Goal: Complete application form: Complete application form

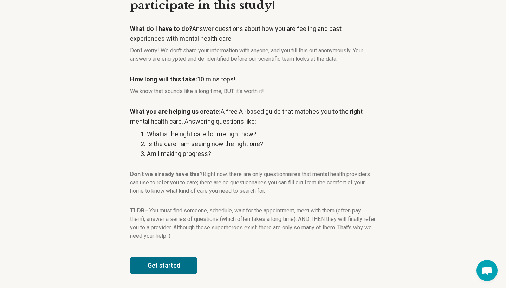
scroll to position [53, 0]
click at [181, 267] on button "Get started" at bounding box center [163, 265] width 67 height 17
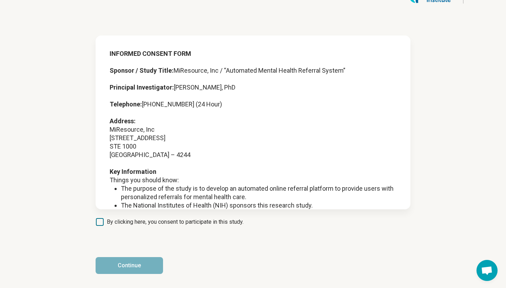
click at [134, 222] on span "By clicking here, you consent to participate in this study." at bounding box center [175, 222] width 137 height 8
click at [135, 264] on button "Continue" at bounding box center [129, 265] width 67 height 17
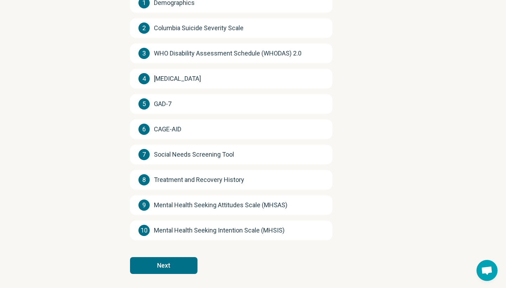
scroll to position [110, 0]
click at [146, 263] on button "Next" at bounding box center [163, 265] width 67 height 17
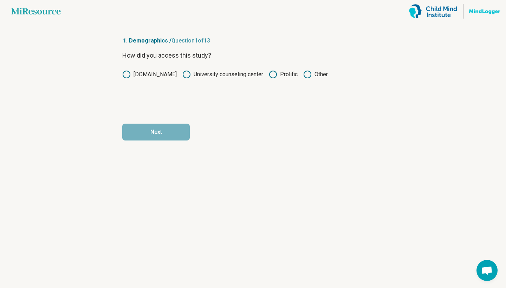
scroll to position [0, 0]
click at [269, 75] on circle at bounding box center [272, 74] width 7 height 7
click at [173, 133] on button "Next" at bounding box center [155, 132] width 67 height 17
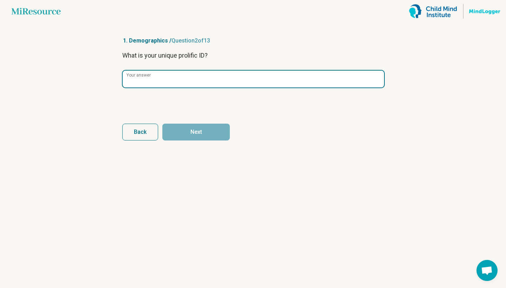
click at [198, 78] on input "Your answer" at bounding box center [253, 79] width 261 height 17
paste input "**********"
type input "**********"
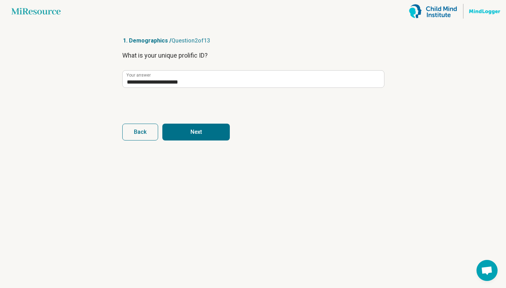
click at [181, 125] on button "Next" at bounding box center [195, 132] width 67 height 17
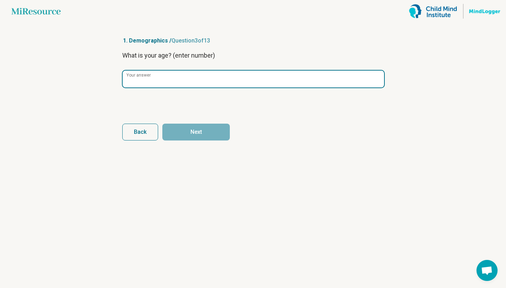
click at [171, 80] on input "Your answer" at bounding box center [253, 79] width 261 height 17
type input "**"
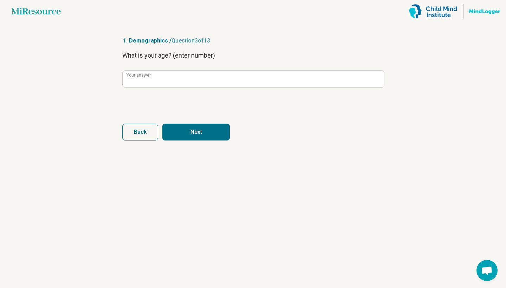
click at [181, 127] on button "Next" at bounding box center [195, 132] width 67 height 17
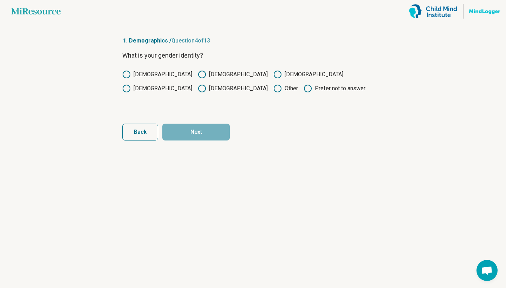
click at [140, 75] on label "Male" at bounding box center [157, 74] width 70 height 8
click at [186, 131] on button "Next" at bounding box center [195, 132] width 67 height 17
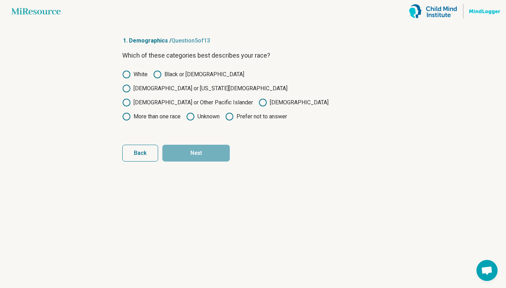
click at [259, 98] on label "Asian" at bounding box center [294, 102] width 70 height 8
click at [215, 145] on button "Next" at bounding box center [195, 153] width 67 height 17
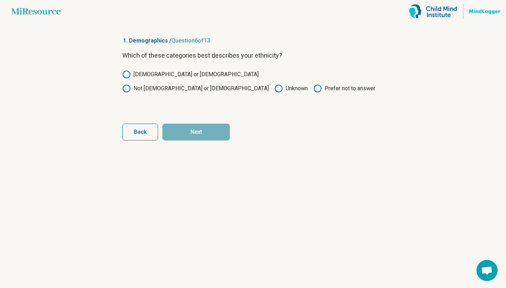
click at [215, 84] on label "Not Hispanic or Latino" at bounding box center [195, 88] width 146 height 8
click at [196, 136] on button "Next" at bounding box center [195, 132] width 67 height 17
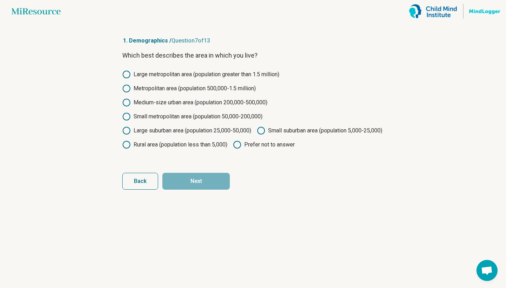
click at [175, 132] on label "Large suburban area (population 25,000-50,000)" at bounding box center [186, 130] width 129 height 8
click at [222, 190] on button "Next" at bounding box center [195, 181] width 67 height 17
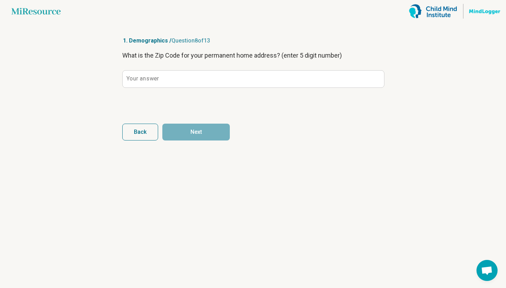
click at [144, 138] on button "Back" at bounding box center [140, 132] width 36 height 17
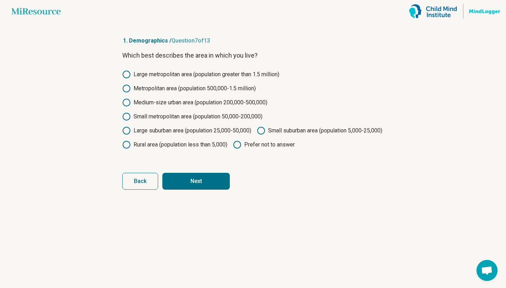
click at [196, 190] on button "Next" at bounding box center [195, 181] width 67 height 17
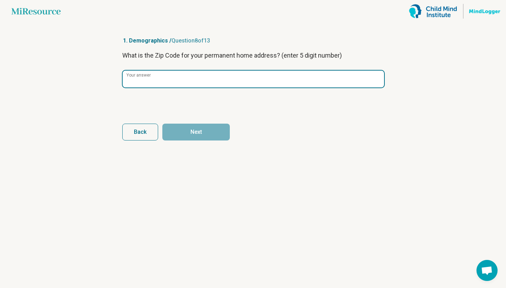
click at [174, 76] on input "Your answer" at bounding box center [253, 79] width 261 height 17
type input "*****"
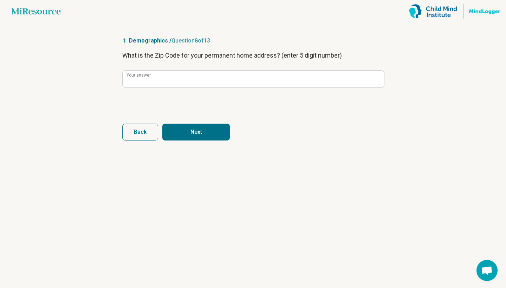
click at [184, 128] on button "Next" at bounding box center [195, 132] width 67 height 17
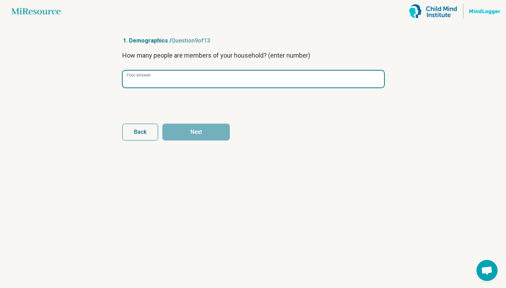
click at [182, 86] on input "Your answer" at bounding box center [253, 79] width 261 height 17
type input "*"
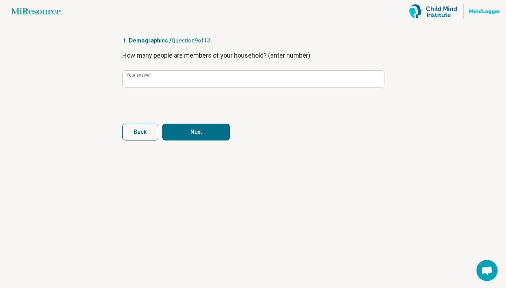
click at [188, 130] on button "Next" at bounding box center [195, 132] width 67 height 17
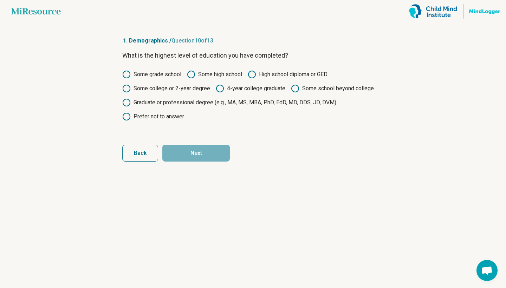
click at [229, 104] on label "Graduate or professional degree (e.g., MA, MS, MBA, PhD, EdD, MD, DDS, JD, DVM)" at bounding box center [229, 102] width 214 height 8
click at [312, 89] on label "Some school beyond college" at bounding box center [332, 88] width 83 height 8
click at [259, 92] on label "4-year college graduate" at bounding box center [251, 88] width 70 height 8
click at [215, 151] on button "Next" at bounding box center [195, 153] width 67 height 17
click at [140, 149] on button "Back" at bounding box center [140, 153] width 36 height 17
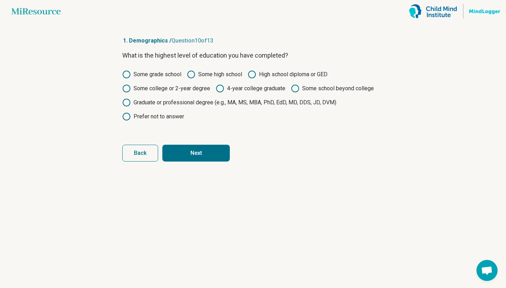
click at [191, 149] on button "Next" at bounding box center [195, 153] width 67 height 17
click at [211, 74] on label "Some high school" at bounding box center [214, 74] width 55 height 8
click at [205, 149] on button "Next" at bounding box center [195, 153] width 67 height 17
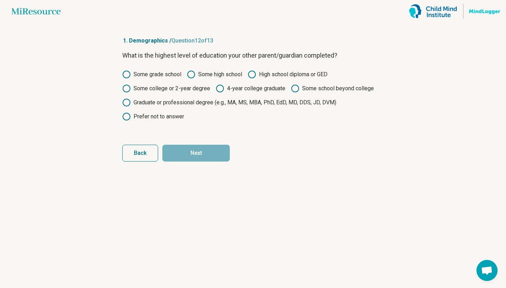
click at [163, 76] on label "Some grade school" at bounding box center [151, 74] width 59 height 8
click at [188, 148] on button "Next" at bounding box center [195, 153] width 67 height 17
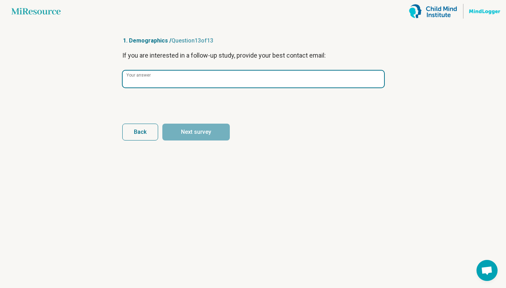
click at [201, 80] on input "Your answer" at bounding box center [253, 79] width 261 height 17
type input "*"
click at [303, 75] on input "Your answer" at bounding box center [253, 79] width 261 height 17
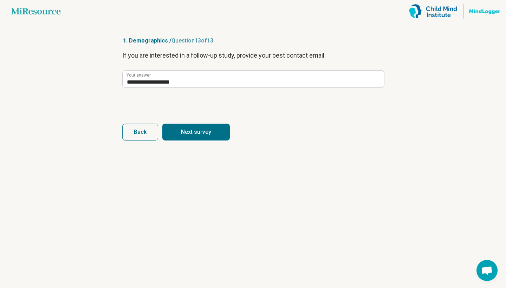
click at [221, 137] on button "Next survey" at bounding box center [195, 132] width 67 height 17
type input "**********"
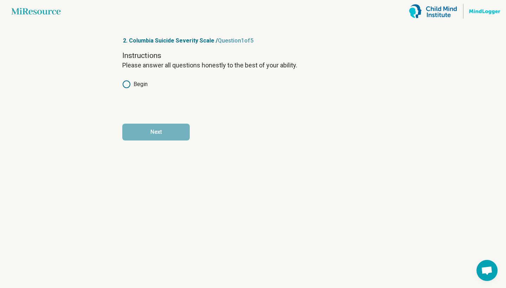
click at [138, 83] on label "Begin" at bounding box center [134, 84] width 25 height 8
click at [159, 136] on button "Next" at bounding box center [155, 132] width 67 height 17
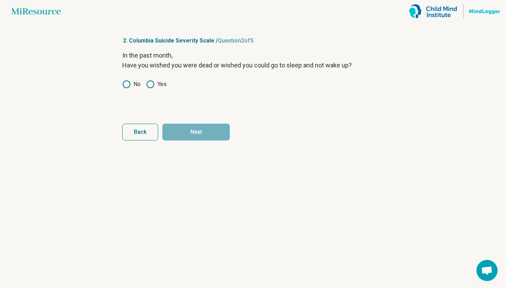
click at [157, 86] on label "Yes" at bounding box center [156, 84] width 20 height 8
click at [210, 144] on article "2. Columbia Suicide Severity Scale / Question 2 of 5 In the past month, Have yo…" at bounding box center [253, 155] width 284 height 266
click at [210, 142] on article "2. Columbia Suicide Severity Scale / Question 2 of 5 In the past month, Have yo…" at bounding box center [253, 155] width 284 height 266
click at [205, 132] on button "Next" at bounding box center [195, 132] width 67 height 17
click at [161, 87] on label "Yes" at bounding box center [156, 84] width 20 height 8
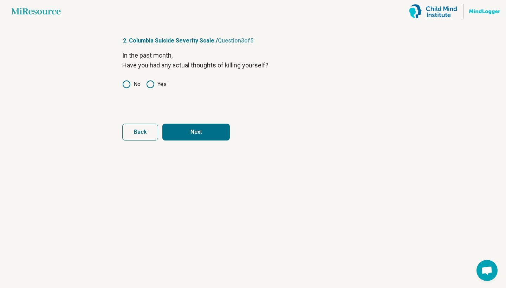
click at [207, 137] on button "Next" at bounding box center [195, 132] width 67 height 17
click at [159, 89] on div "In the past month, Have you been thinking about how you might kill yourself? No…" at bounding box center [252, 80] width 261 height 59
click at [154, 86] on circle at bounding box center [150, 84] width 7 height 7
click at [195, 131] on button "Next" at bounding box center [195, 132] width 67 height 17
click at [153, 85] on icon at bounding box center [150, 84] width 8 height 8
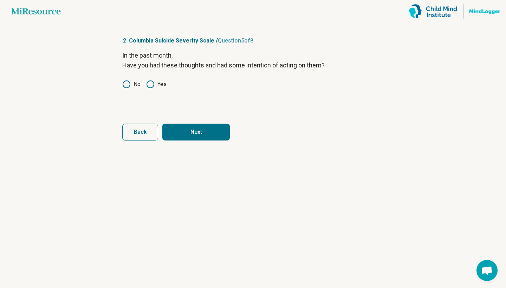
click at [189, 127] on button "Next" at bounding box center [195, 132] width 67 height 17
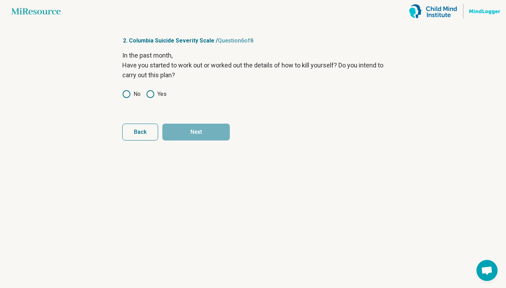
click at [128, 92] on icon at bounding box center [126, 94] width 8 height 8
click at [209, 131] on button "Next" at bounding box center [195, 132] width 67 height 17
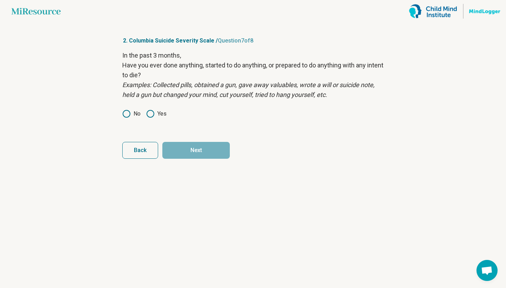
click at [161, 115] on label "Yes" at bounding box center [156, 114] width 20 height 8
click at [192, 147] on button "Next" at bounding box center [195, 150] width 67 height 17
click at [145, 149] on span "Back" at bounding box center [140, 151] width 13 height 6
click at [127, 118] on div "In the past 3 months, Have you ever done anything, started to do anything, or p…" at bounding box center [252, 89] width 261 height 77
click at [182, 147] on button "Next" at bounding box center [195, 150] width 67 height 17
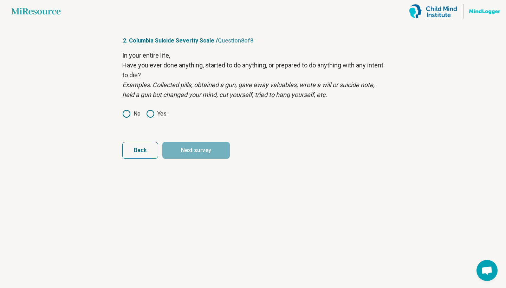
click at [154, 112] on circle at bounding box center [150, 113] width 7 height 7
click at [188, 147] on button "Next survey" at bounding box center [195, 150] width 67 height 17
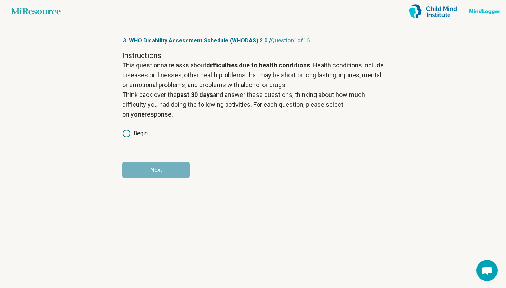
click at [133, 132] on label "Begin" at bounding box center [134, 133] width 25 height 8
click at [154, 169] on button "Next" at bounding box center [155, 170] width 67 height 17
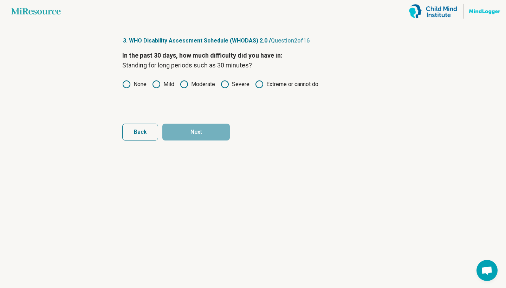
click at [184, 83] on icon at bounding box center [184, 84] width 8 height 8
click at [185, 128] on button "Next" at bounding box center [195, 132] width 67 height 17
click at [157, 85] on icon at bounding box center [156, 84] width 8 height 8
click at [188, 134] on button "Next" at bounding box center [195, 132] width 67 height 17
click at [224, 84] on icon at bounding box center [225, 84] width 8 height 8
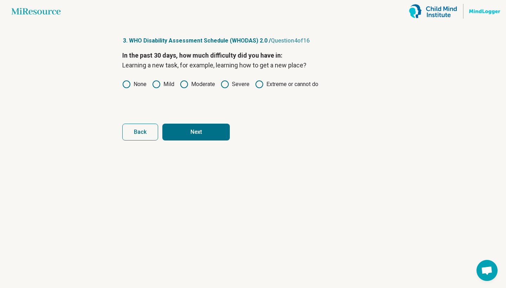
click at [208, 87] on label "Moderate" at bounding box center [197, 84] width 35 height 8
click at [198, 124] on button "Next" at bounding box center [195, 132] width 67 height 17
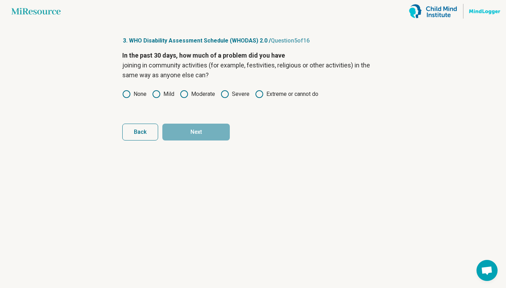
click at [227, 91] on circle at bounding box center [224, 94] width 7 height 7
click at [204, 131] on button "Next" at bounding box center [195, 132] width 67 height 17
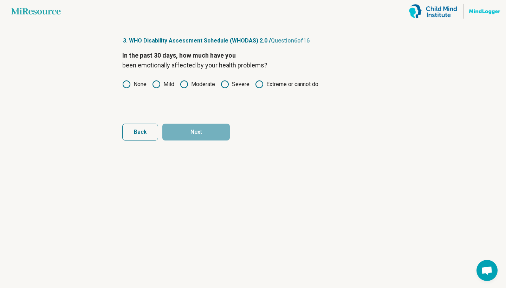
click at [229, 83] on label "Severe" at bounding box center [235, 84] width 29 height 8
click at [200, 85] on label "Moderate" at bounding box center [197, 84] width 35 height 8
click at [187, 134] on button "Next" at bounding box center [195, 132] width 67 height 17
click at [266, 86] on label "Extreme or cannot do" at bounding box center [286, 84] width 63 height 8
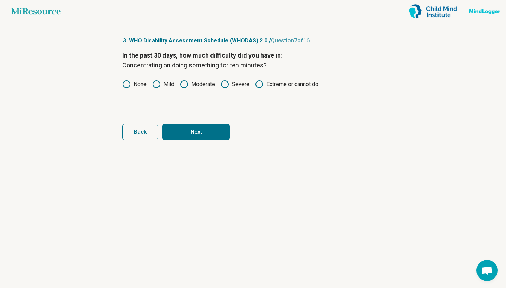
click at [224, 127] on button "Next" at bounding box center [195, 132] width 67 height 17
click at [196, 86] on label "Moderate" at bounding box center [197, 84] width 35 height 8
click at [194, 131] on button "Next" at bounding box center [195, 132] width 67 height 17
click at [162, 84] on label "Mild" at bounding box center [163, 84] width 22 height 8
click at [191, 124] on button "Next" at bounding box center [195, 132] width 67 height 17
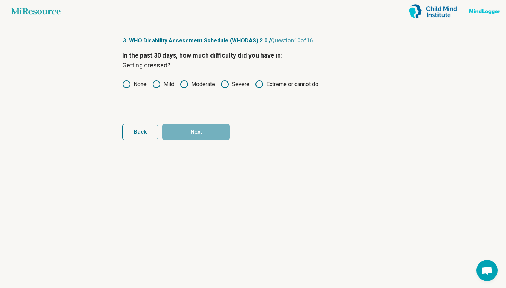
click at [165, 85] on label "Mild" at bounding box center [163, 84] width 22 height 8
click at [186, 132] on button "Next" at bounding box center [195, 132] width 67 height 17
click at [262, 87] on icon at bounding box center [259, 84] width 8 height 8
click at [225, 133] on button "Next" at bounding box center [195, 132] width 67 height 17
click at [236, 82] on label "Severe" at bounding box center [235, 84] width 29 height 8
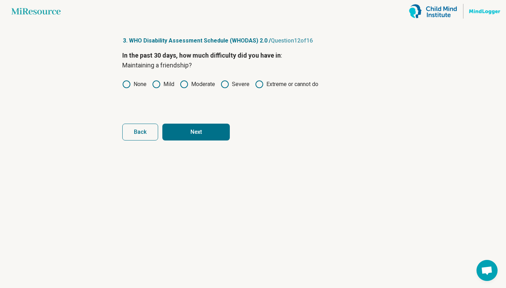
click at [204, 131] on button "Next" at bounding box center [195, 132] width 67 height 17
click at [158, 83] on icon at bounding box center [156, 84] width 8 height 8
click at [183, 124] on button "Next" at bounding box center [195, 132] width 67 height 17
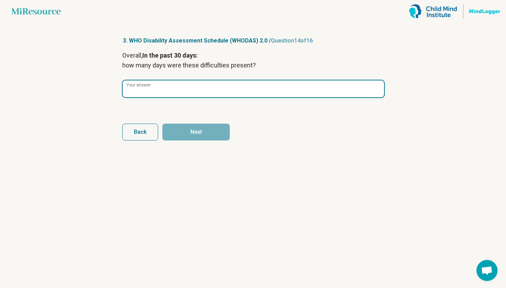
click at [195, 90] on input "Your answer" at bounding box center [253, 88] width 261 height 17
type input "*"
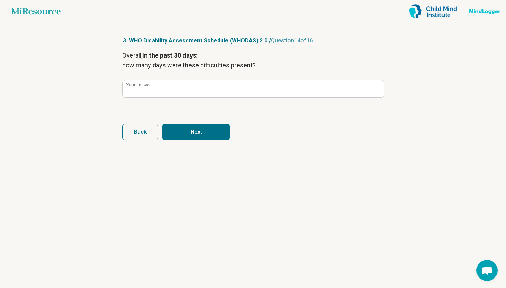
click at [195, 132] on button "Next" at bounding box center [195, 132] width 67 height 17
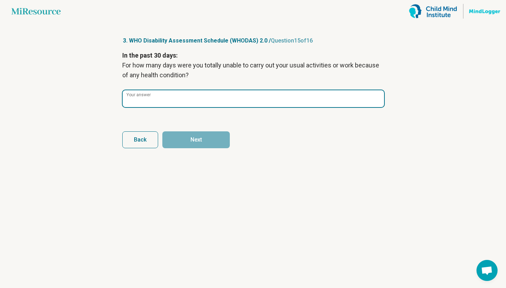
click at [193, 106] on input "Your answer" at bounding box center [253, 98] width 261 height 17
type input "*"
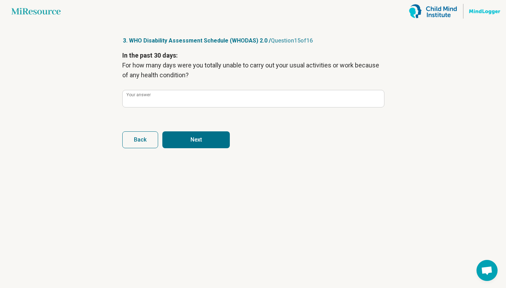
click at [194, 140] on button "Next" at bounding box center [195, 139] width 67 height 17
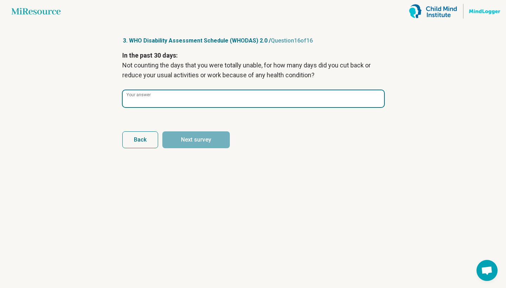
click at [199, 104] on input "Your answer" at bounding box center [253, 98] width 261 height 17
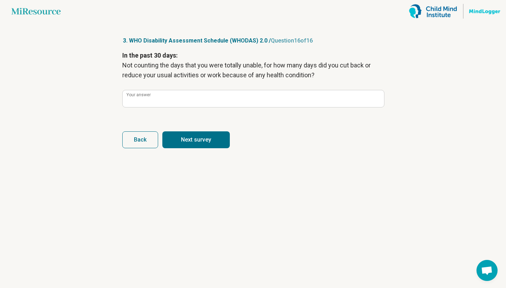
click at [205, 134] on button "Next survey" at bounding box center [195, 139] width 67 height 17
type input "*"
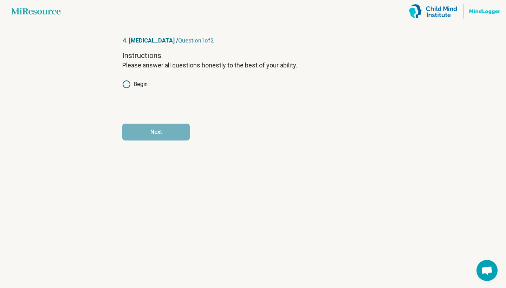
click at [140, 86] on label "Begin" at bounding box center [134, 84] width 25 height 8
click at [155, 123] on form "Instructions Please answer all questions honestly to the best of your ability. …" at bounding box center [252, 96] width 261 height 90
click at [156, 131] on button "Next" at bounding box center [155, 132] width 67 height 17
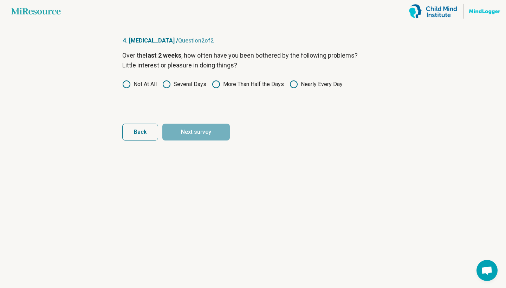
click at [257, 84] on label "More Than Half the Days" at bounding box center [248, 84] width 72 height 8
click at [303, 85] on label "Nearly Every Day" at bounding box center [315, 84] width 53 height 8
click at [211, 127] on button "Next survey" at bounding box center [195, 132] width 67 height 17
click at [155, 134] on button "Back" at bounding box center [140, 132] width 36 height 17
click at [192, 133] on button "Next" at bounding box center [195, 132] width 67 height 17
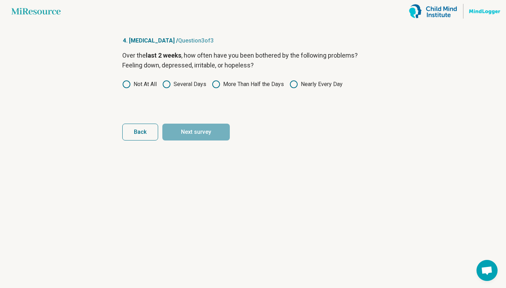
click at [299, 82] on label "Nearly Every Day" at bounding box center [315, 84] width 53 height 8
click at [214, 132] on button "Next survey" at bounding box center [195, 132] width 67 height 17
click at [297, 83] on circle at bounding box center [293, 84] width 7 height 7
click at [217, 132] on button "Next survey" at bounding box center [195, 132] width 67 height 17
click at [294, 84] on icon at bounding box center [293, 84] width 8 height 8
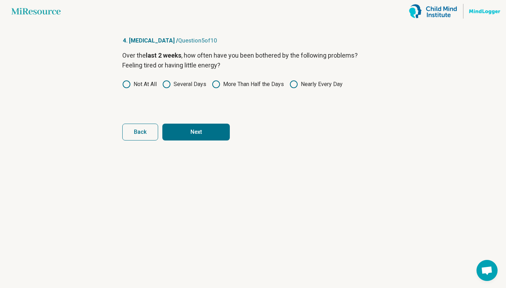
click at [212, 125] on button "Next" at bounding box center [195, 132] width 67 height 17
click at [273, 82] on label "More Than Half the Days" at bounding box center [248, 84] width 72 height 8
click at [301, 83] on label "Nearly Every Day" at bounding box center [315, 84] width 53 height 8
click at [201, 129] on button "Next" at bounding box center [195, 132] width 67 height 17
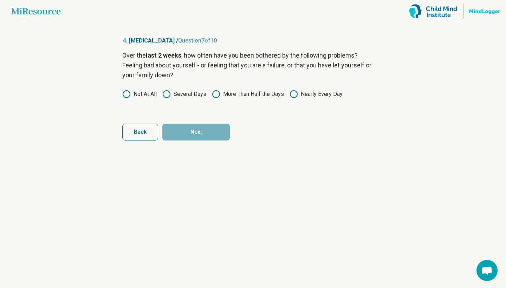
click at [301, 92] on label "Nearly Every Day" at bounding box center [315, 94] width 53 height 8
click at [205, 131] on button "Next" at bounding box center [195, 132] width 67 height 17
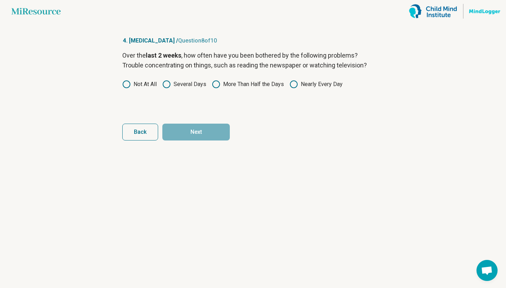
click at [297, 83] on icon at bounding box center [293, 84] width 8 height 8
click at [205, 122] on form "Over the last 2 weeks , how often have you been bothered by the following probl…" at bounding box center [252, 96] width 261 height 90
click at [197, 132] on button "Next" at bounding box center [195, 132] width 67 height 17
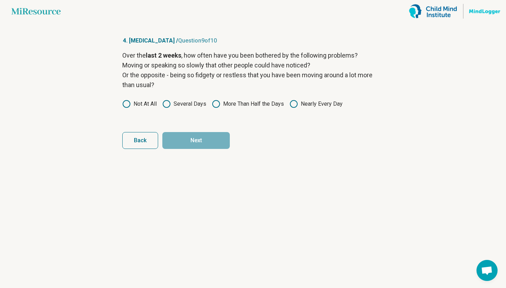
click at [301, 102] on label "Nearly Every Day" at bounding box center [315, 104] width 53 height 8
click at [210, 141] on button "Next" at bounding box center [195, 140] width 67 height 17
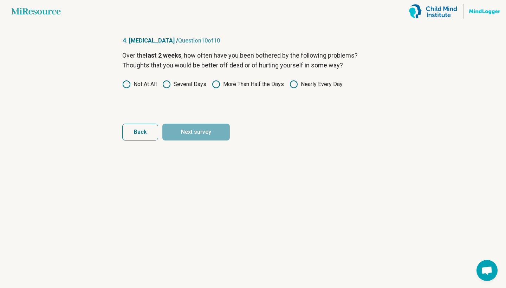
click at [296, 86] on icon at bounding box center [293, 84] width 8 height 8
click at [206, 136] on button "Next survey" at bounding box center [195, 132] width 67 height 17
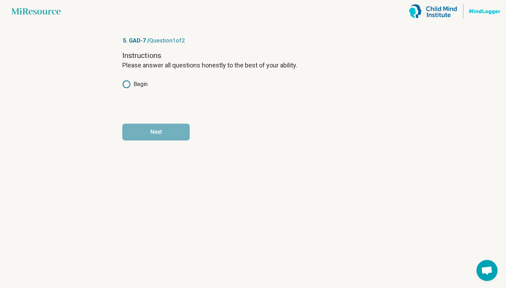
click at [143, 84] on label "Begin" at bounding box center [134, 84] width 25 height 8
click at [156, 138] on button "Next" at bounding box center [155, 132] width 67 height 17
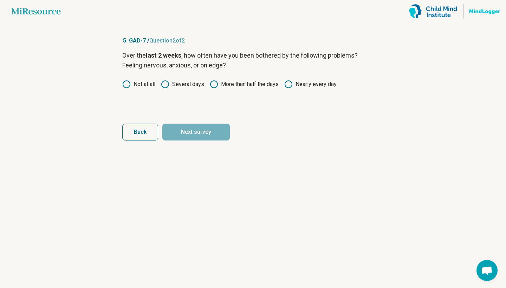
click at [289, 85] on icon at bounding box center [288, 84] width 8 height 8
click at [205, 129] on button "Next survey" at bounding box center [195, 132] width 67 height 17
click at [285, 85] on icon at bounding box center [288, 84] width 8 height 8
click at [204, 135] on button "Next survey" at bounding box center [195, 132] width 67 height 17
click at [292, 85] on icon at bounding box center [288, 84] width 8 height 8
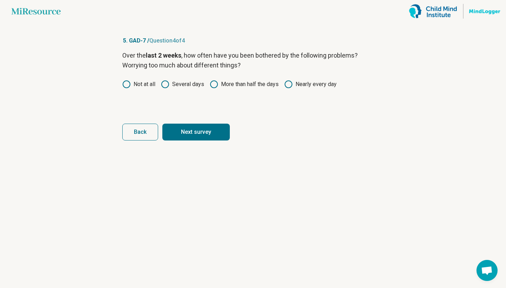
click at [201, 131] on button "Next survey" at bounding box center [195, 132] width 67 height 17
click at [288, 85] on icon at bounding box center [288, 84] width 8 height 8
click at [194, 135] on button "Next" at bounding box center [195, 132] width 67 height 17
click at [292, 89] on div "Over the last 2 weeks , how often have you been bothered by the following probl…" at bounding box center [252, 80] width 261 height 59
click at [289, 87] on icon at bounding box center [288, 84] width 8 height 8
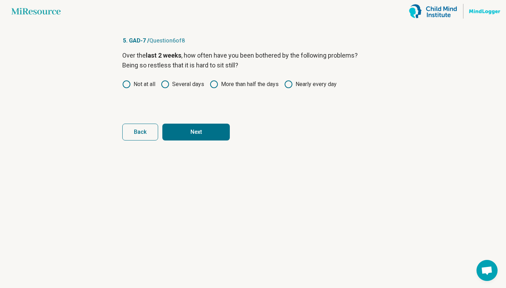
click at [224, 129] on button "Next" at bounding box center [195, 132] width 67 height 17
click at [293, 88] on icon at bounding box center [288, 84] width 8 height 8
click at [207, 136] on button "Next" at bounding box center [195, 132] width 67 height 17
click at [292, 85] on circle at bounding box center [288, 84] width 7 height 7
click at [211, 133] on button "Next survey" at bounding box center [195, 132] width 67 height 17
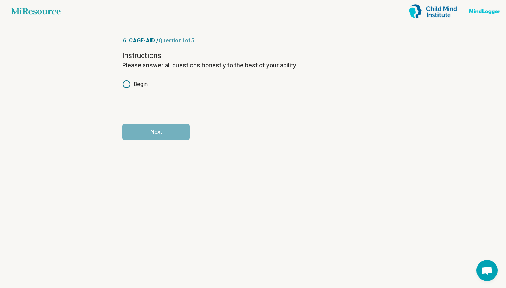
click at [138, 86] on label "Begin" at bounding box center [134, 84] width 25 height 8
click at [151, 133] on button "Next" at bounding box center [155, 132] width 67 height 17
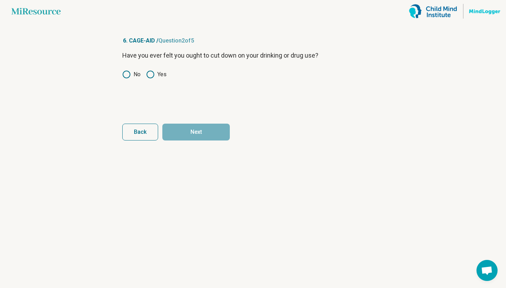
click at [128, 76] on icon at bounding box center [126, 74] width 8 height 8
click at [150, 76] on icon at bounding box center [150, 74] width 8 height 8
click at [183, 128] on button "Next" at bounding box center [195, 132] width 67 height 17
click at [144, 135] on span "Back" at bounding box center [140, 132] width 13 height 6
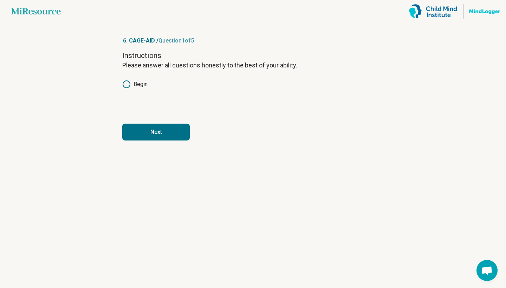
click at [144, 135] on button "Next" at bounding box center [155, 132] width 67 height 17
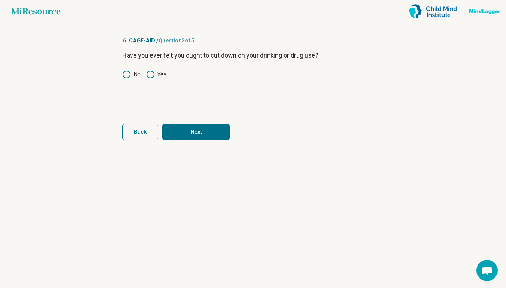
click at [172, 129] on button "Next" at bounding box center [195, 132] width 67 height 17
click at [134, 78] on label "No" at bounding box center [131, 74] width 18 height 8
click at [185, 127] on button "Next" at bounding box center [195, 132] width 67 height 17
click at [159, 74] on label "Yes" at bounding box center [156, 74] width 20 height 8
click at [196, 131] on button "Next" at bounding box center [195, 132] width 67 height 17
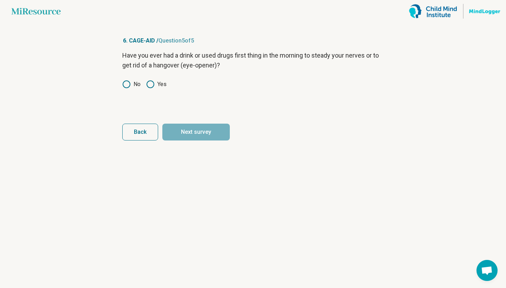
click at [131, 81] on label "No" at bounding box center [131, 84] width 18 height 8
click at [204, 129] on button "Next survey" at bounding box center [195, 132] width 67 height 17
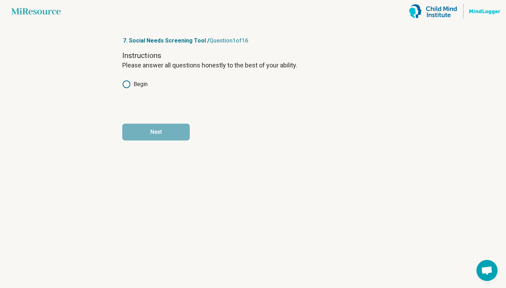
click at [143, 83] on label "Begin" at bounding box center [134, 84] width 25 height 8
click at [156, 125] on button "Next" at bounding box center [155, 132] width 67 height 17
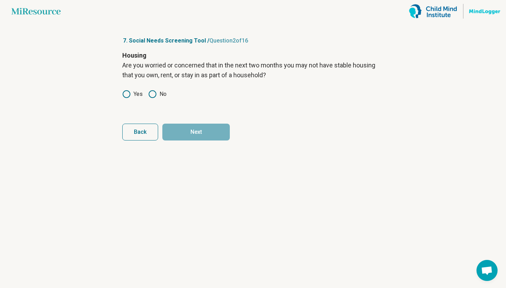
click at [152, 94] on icon at bounding box center [152, 94] width 8 height 8
click at [136, 92] on label "Yes" at bounding box center [132, 94] width 20 height 8
click at [182, 126] on button "Next" at bounding box center [195, 132] width 67 height 17
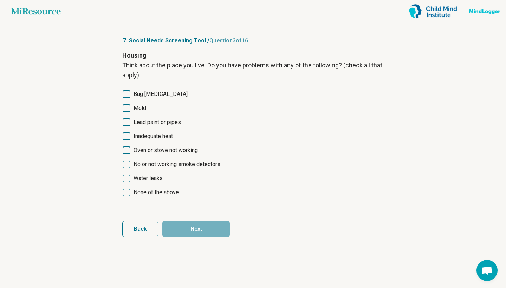
click at [147, 95] on span "Bug infestation" at bounding box center [160, 94] width 54 height 8
click at [140, 139] on span "Inadequate heat" at bounding box center [152, 136] width 39 height 8
click at [144, 178] on span "Water leaks" at bounding box center [147, 178] width 29 height 8
click at [162, 166] on span "No or not working smoke detectors" at bounding box center [176, 164] width 87 height 8
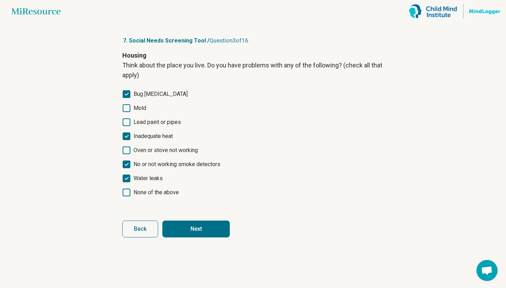
click at [141, 106] on span "Mold" at bounding box center [139, 108] width 13 height 8
click at [195, 231] on button "Next" at bounding box center [195, 229] width 67 height 17
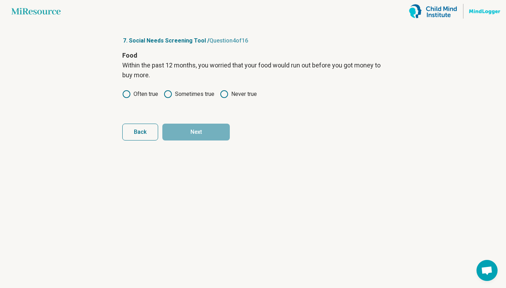
click at [171, 94] on icon at bounding box center [168, 94] width 8 height 8
click at [190, 133] on button "Next" at bounding box center [195, 132] width 67 height 17
click at [144, 134] on span "Back" at bounding box center [140, 132] width 13 height 6
click at [189, 130] on button "Next" at bounding box center [195, 132] width 67 height 17
click at [180, 97] on label "Sometimes true" at bounding box center [189, 94] width 51 height 8
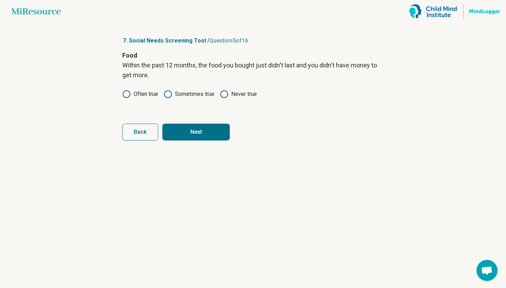
click at [185, 124] on button "Next" at bounding box center [195, 132] width 67 height 17
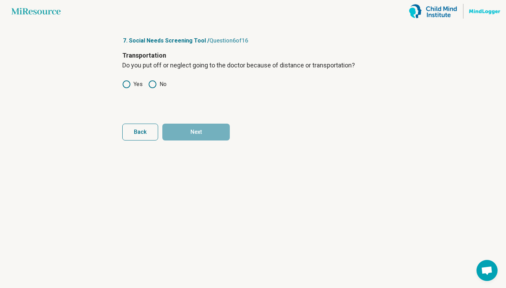
click at [130, 79] on div "Transportation Do you put off or neglect going to the doctor because of distanc…" at bounding box center [252, 80] width 261 height 59
click at [126, 84] on icon at bounding box center [126, 84] width 8 height 8
click at [177, 116] on form "Transportation Do you put off or neglect going to the doctor because of distanc…" at bounding box center [252, 96] width 261 height 90
click at [177, 120] on form "Transportation Do you put off or neglect going to the doctor because of distanc…" at bounding box center [252, 96] width 261 height 90
click at [183, 132] on button "Next" at bounding box center [195, 132] width 67 height 17
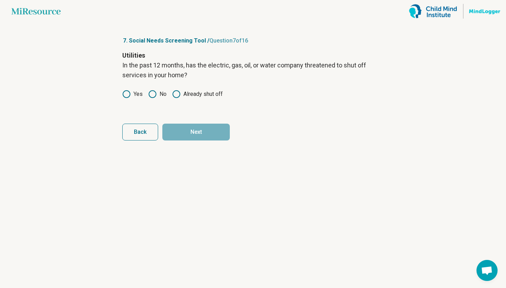
click at [159, 93] on label "No" at bounding box center [157, 94] width 18 height 8
click at [194, 132] on button "Next" at bounding box center [195, 132] width 67 height 17
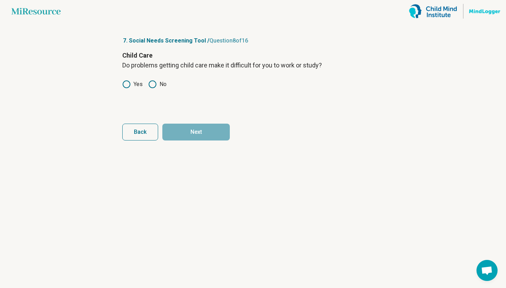
click at [162, 87] on label "No" at bounding box center [157, 84] width 18 height 8
click at [191, 130] on button "Next" at bounding box center [195, 132] width 67 height 17
click at [138, 85] on label "Yes" at bounding box center [132, 84] width 20 height 8
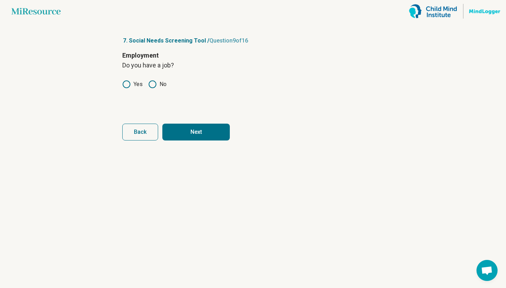
click at [193, 136] on button "Next" at bounding box center [195, 132] width 67 height 17
click at [125, 85] on icon at bounding box center [126, 84] width 8 height 8
click at [193, 128] on button "Next" at bounding box center [195, 132] width 67 height 17
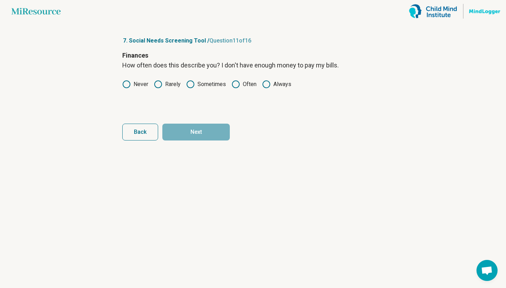
click at [168, 87] on label "Rarely" at bounding box center [167, 84] width 27 height 8
click at [145, 131] on span "Back" at bounding box center [140, 132] width 13 height 6
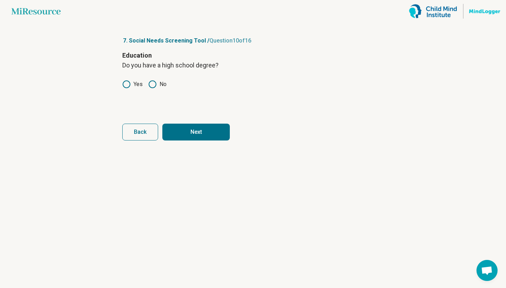
click at [145, 131] on span "Back" at bounding box center [140, 132] width 13 height 6
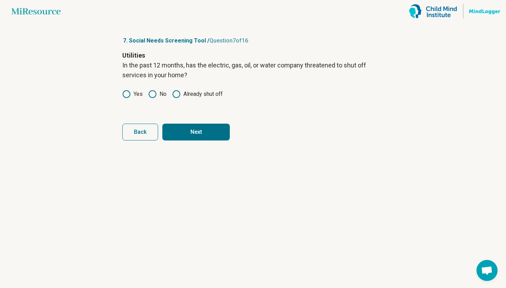
click at [145, 131] on span "Back" at bounding box center [140, 132] width 13 height 6
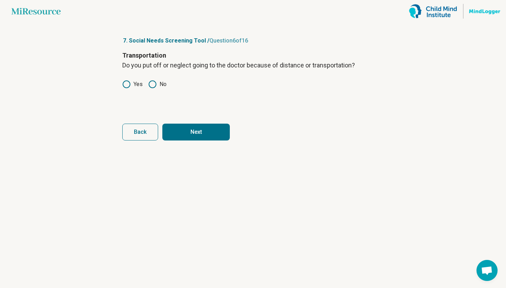
click at [145, 131] on span "Back" at bounding box center [140, 132] width 13 height 6
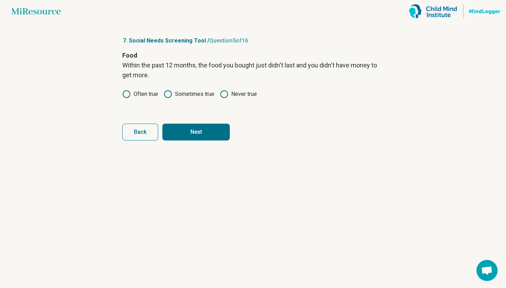
click at [145, 131] on span "Back" at bounding box center [140, 132] width 13 height 6
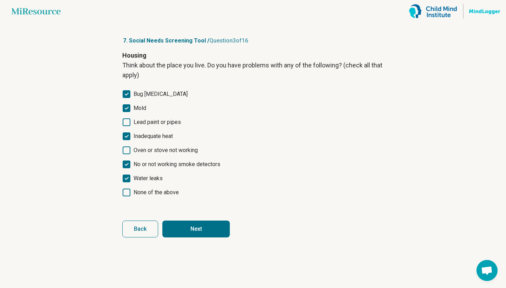
click at [143, 230] on span "Back" at bounding box center [140, 229] width 13 height 6
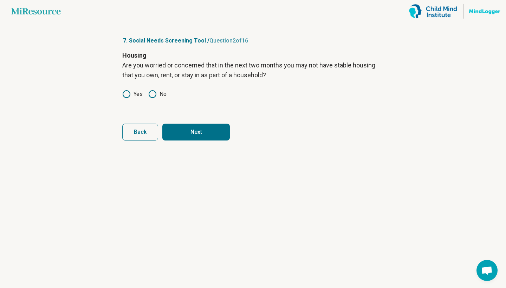
click at [157, 135] on button "Back" at bounding box center [140, 132] width 36 height 17
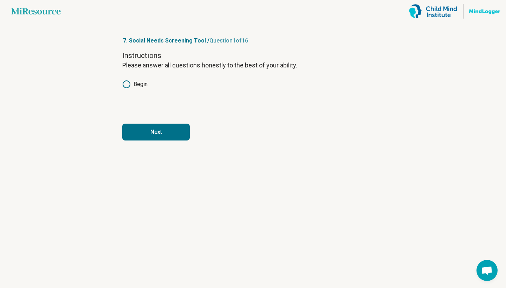
click at [157, 135] on button "Next" at bounding box center [155, 132] width 67 height 17
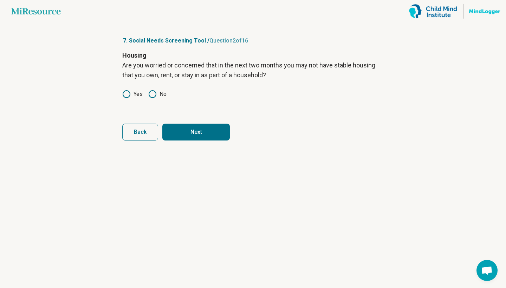
click at [154, 96] on icon at bounding box center [152, 94] width 8 height 8
click at [187, 129] on button "Next" at bounding box center [195, 132] width 67 height 17
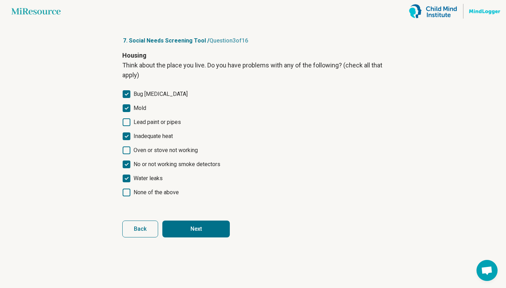
click at [209, 221] on button "Next" at bounding box center [195, 229] width 67 height 17
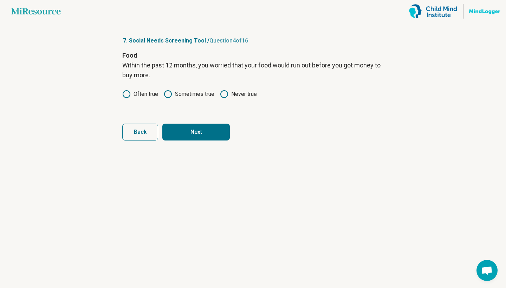
click at [206, 129] on button "Next" at bounding box center [195, 132] width 67 height 17
click at [153, 136] on button "Back" at bounding box center [140, 132] width 36 height 17
click at [224, 93] on icon at bounding box center [224, 94] width 8 height 8
click at [205, 125] on button "Next" at bounding box center [195, 132] width 67 height 17
click at [222, 93] on icon at bounding box center [224, 94] width 8 height 8
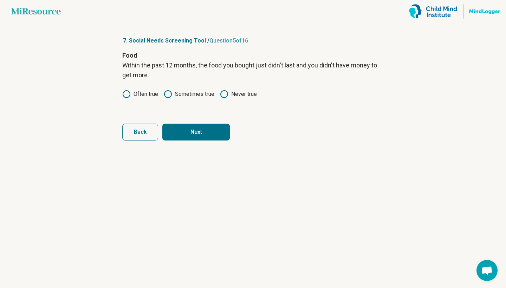
click at [200, 131] on button "Next" at bounding box center [195, 132] width 67 height 17
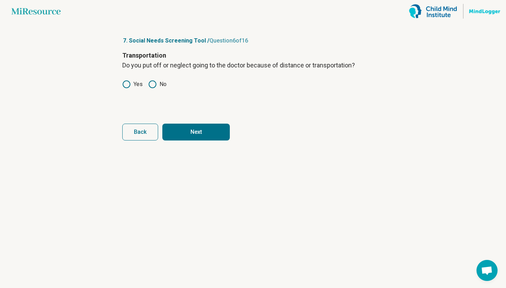
click at [200, 131] on button "Next" at bounding box center [195, 132] width 67 height 17
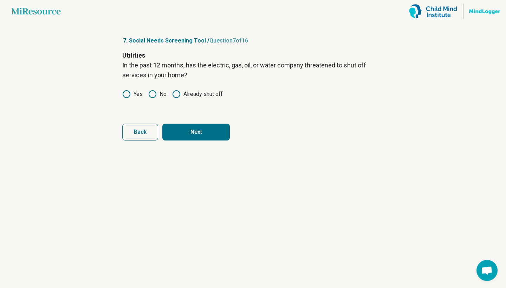
click at [200, 131] on button "Next" at bounding box center [195, 132] width 67 height 17
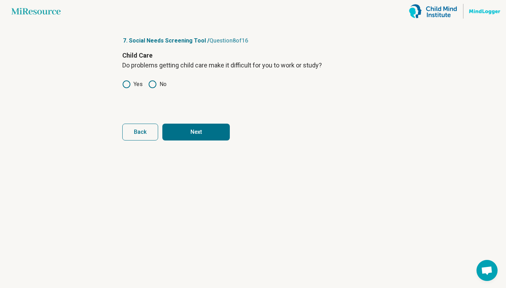
click at [200, 131] on button "Next" at bounding box center [195, 132] width 67 height 17
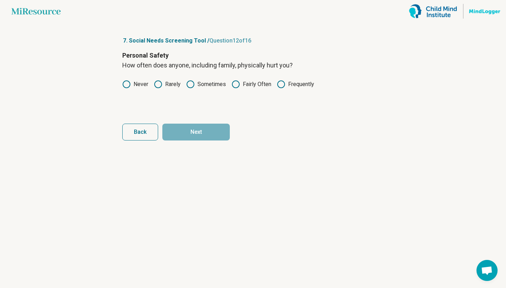
click at [141, 84] on label "Never" at bounding box center [135, 84] width 26 height 8
click at [196, 129] on button "Next" at bounding box center [195, 132] width 67 height 17
click at [148, 88] on label "Never" at bounding box center [135, 84] width 26 height 8
click at [167, 84] on label "Rarely" at bounding box center [167, 84] width 27 height 8
click at [188, 124] on button "Next" at bounding box center [195, 132] width 67 height 17
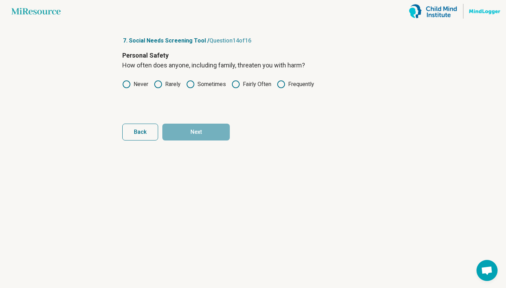
click at [170, 81] on label "Rarely" at bounding box center [167, 84] width 27 height 8
click at [129, 82] on circle at bounding box center [126, 84] width 7 height 7
click at [200, 137] on button "Next" at bounding box center [195, 132] width 67 height 17
click at [169, 87] on label "Rarely" at bounding box center [167, 84] width 27 height 8
click at [202, 86] on label "Sometimes" at bounding box center [206, 84] width 40 height 8
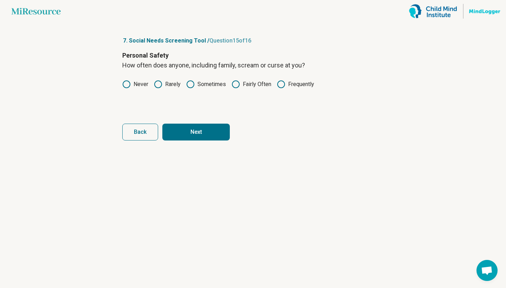
click at [192, 131] on button "Next" at bounding box center [195, 132] width 67 height 17
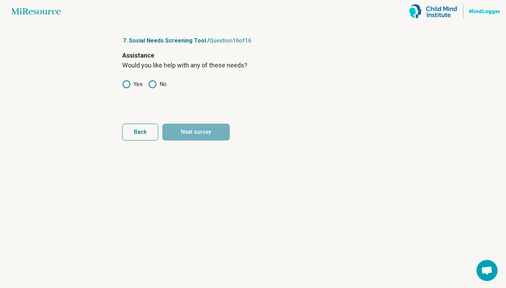
click at [148, 85] on icon at bounding box center [152, 84] width 8 height 8
click at [190, 126] on button "Next survey" at bounding box center [195, 132] width 67 height 17
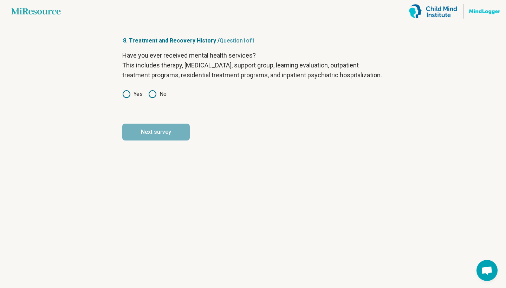
click at [133, 98] on label "Yes" at bounding box center [132, 94] width 20 height 8
click at [148, 137] on button "Next survey" at bounding box center [155, 132] width 67 height 17
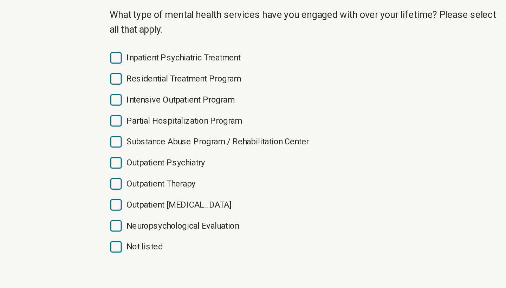
click at [133, 136] on span "Substance Abuse Program / Rehabilitation Center" at bounding box center [194, 140] width 122 height 8
click at [133, 164] on span "Outpatient Therapy" at bounding box center [156, 168] width 46 height 8
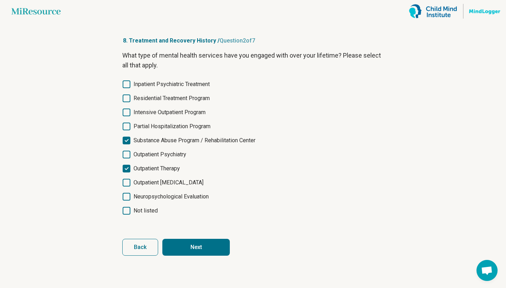
click at [195, 243] on button "Next" at bounding box center [195, 247] width 67 height 17
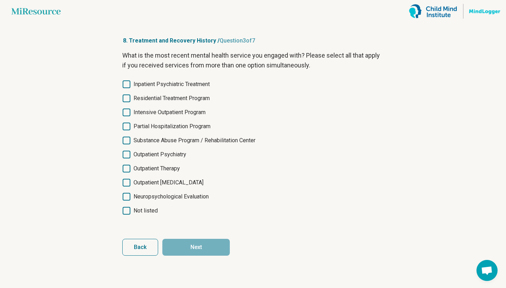
click at [155, 139] on span "Substance Abuse Program / Rehabilitation Center" at bounding box center [194, 140] width 122 height 8
click at [131, 253] on button "Back" at bounding box center [140, 247] width 36 height 17
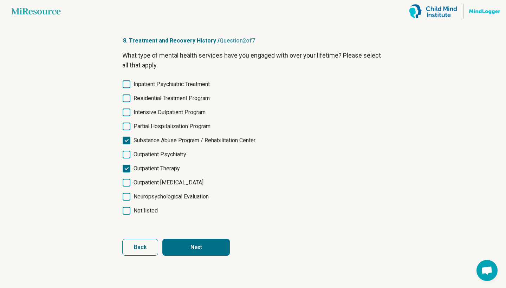
click at [183, 241] on button "Next" at bounding box center [195, 247] width 67 height 17
click at [176, 171] on span "Outpatient Therapy" at bounding box center [156, 168] width 46 height 8
click at [192, 242] on button "Next" at bounding box center [195, 247] width 67 height 17
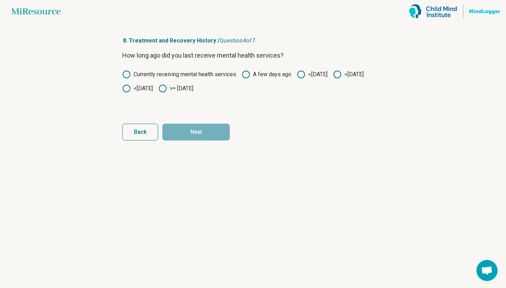
click at [304, 71] on icon at bounding box center [301, 74] width 8 height 8
click at [195, 130] on button "Next" at bounding box center [195, 132] width 67 height 17
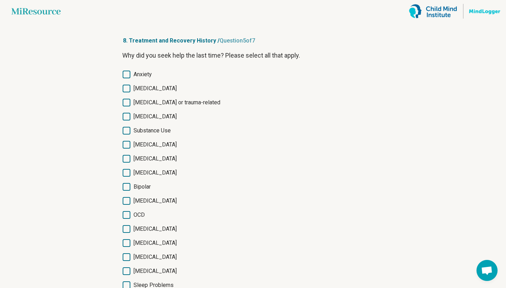
click at [152, 132] on span "Substance Use" at bounding box center [151, 130] width 37 height 8
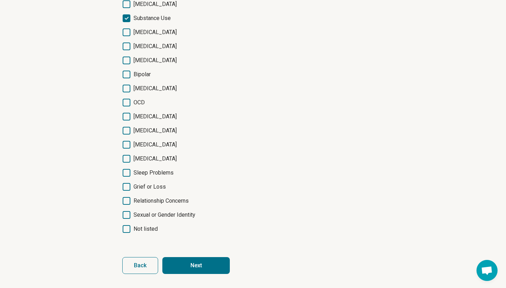
scroll to position [112, 0]
click at [194, 263] on button "Next" at bounding box center [195, 265] width 67 height 17
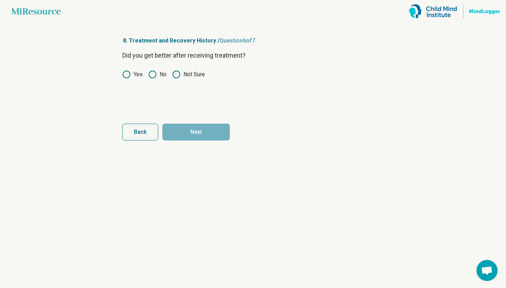
click at [136, 77] on label "Yes" at bounding box center [132, 74] width 20 height 8
click at [186, 133] on button "Next" at bounding box center [195, 132] width 67 height 17
click at [131, 73] on label "Yes" at bounding box center [132, 74] width 20 height 8
click at [193, 121] on form "Have you ever been prescribed psychiatric medication? Yes No Back Next survey" at bounding box center [252, 96] width 261 height 90
click at [195, 130] on button "Next survey" at bounding box center [195, 132] width 67 height 17
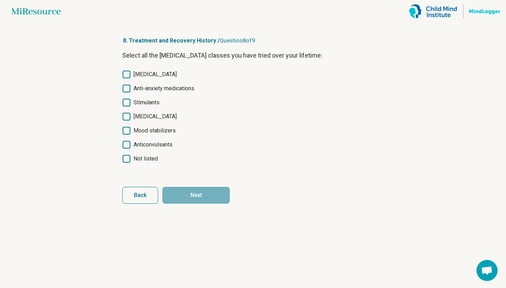
click at [153, 77] on span "Antidepressants" at bounding box center [154, 74] width 43 height 8
click at [190, 191] on button "Next" at bounding box center [195, 195] width 67 height 17
click at [153, 74] on span "Antidepressants" at bounding box center [154, 74] width 43 height 8
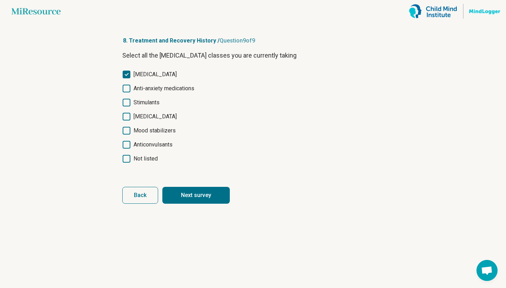
click at [200, 192] on button "Next survey" at bounding box center [195, 195] width 67 height 17
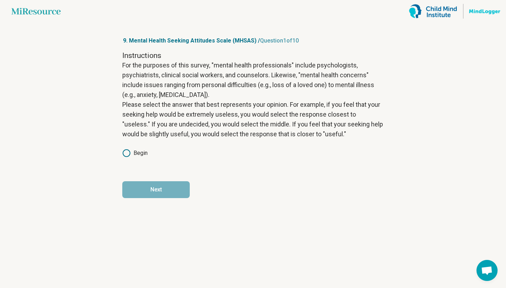
click at [137, 154] on label "Begin" at bounding box center [134, 153] width 25 height 8
click at [157, 191] on button "Next" at bounding box center [155, 189] width 67 height 17
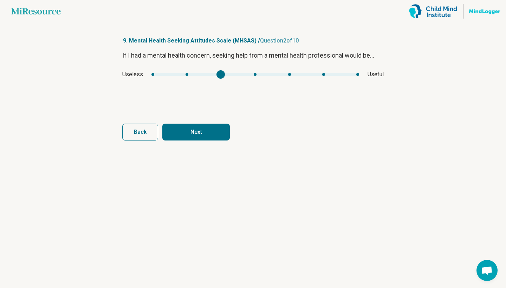
type input "*"
click at [302, 84] on div "If I had a mental health concern, seeking help from a mental health professiona…" at bounding box center [252, 80] width 261 height 59
click at [213, 137] on button "Next" at bounding box center [195, 132] width 67 height 17
type input "*"
click at [305, 76] on div "Important Unimportant" at bounding box center [252, 74] width 261 height 8
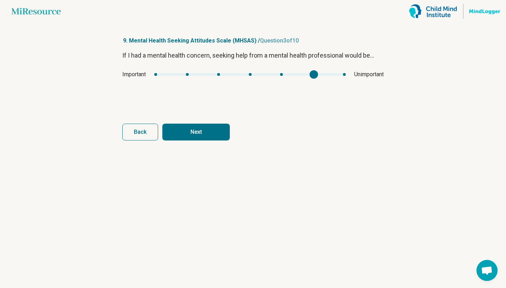
click at [186, 135] on button "Next" at bounding box center [195, 132] width 67 height 17
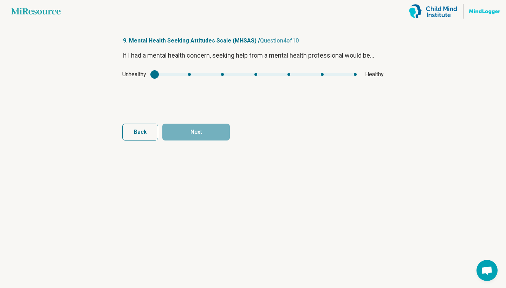
click at [149, 136] on button "Back" at bounding box center [140, 132] width 36 height 17
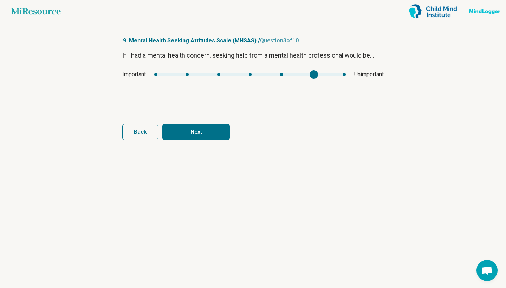
type input "*"
click at [222, 77] on div "mhsas2" at bounding box center [218, 74] width 8 height 8
click at [202, 129] on button "Next" at bounding box center [195, 132] width 67 height 17
type input "*"
click at [301, 86] on div "If I had a mental health concern, seeking help from a mental health professiona…" at bounding box center [252, 80] width 261 height 59
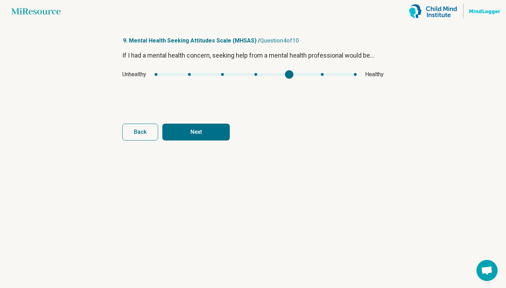
click at [292, 73] on div "mhsas3" at bounding box center [289, 74] width 8 height 8
click at [212, 132] on button "Next" at bounding box center [195, 132] width 67 height 17
type input "*"
click at [302, 74] on div "mhsas4" at bounding box center [255, 74] width 195 height 3
click at [211, 136] on button "Next" at bounding box center [195, 132] width 67 height 17
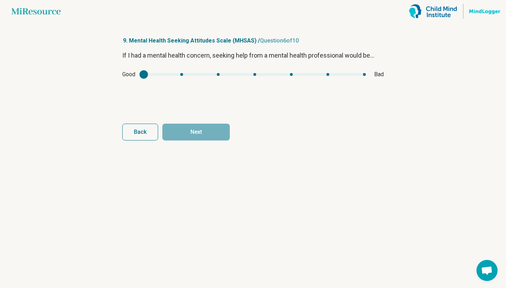
click at [293, 74] on div "mhsas5" at bounding box center [255, 74] width 222 height 3
click at [186, 77] on div "Good Bad" at bounding box center [252, 74] width 261 height 8
click at [219, 79] on div "If I had a mental health concern, seeking help from a mental health professiona…" at bounding box center [252, 80] width 261 height 59
click at [219, 77] on div "Good Bad" at bounding box center [252, 74] width 261 height 8
click at [218, 72] on div "Good Bad" at bounding box center [252, 74] width 261 height 8
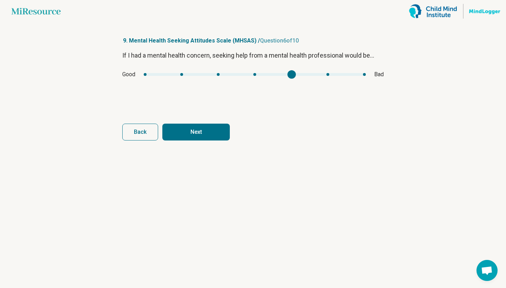
type input "*"
click at [218, 73] on div "mhsas5" at bounding box center [255, 74] width 222 height 3
click at [203, 124] on button "Next" at bounding box center [195, 132] width 67 height 17
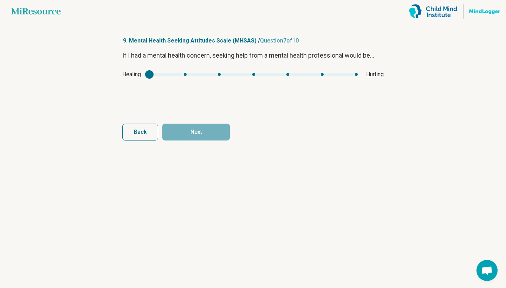
type input "*"
click at [220, 74] on div "mhsas6" at bounding box center [253, 74] width 208 height 3
click at [197, 128] on button "Next" at bounding box center [195, 132] width 67 height 17
click at [285, 77] on div "Disempowering Empowering" at bounding box center [252, 74] width 261 height 8
click at [288, 71] on div "Disempowering Empowering" at bounding box center [252, 74] width 261 height 8
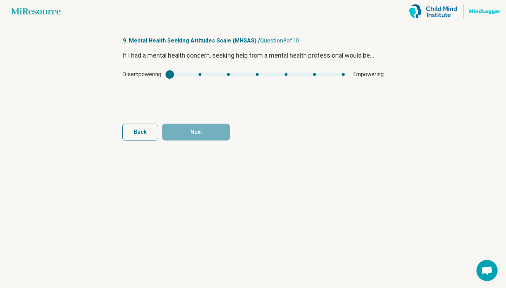
type input "*"
click at [285, 76] on div "mhsas7" at bounding box center [257, 74] width 175 height 3
click at [209, 126] on button "Next" at bounding box center [195, 132] width 67 height 17
click at [282, 75] on div "mhsas8" at bounding box center [250, 74] width 189 height 3
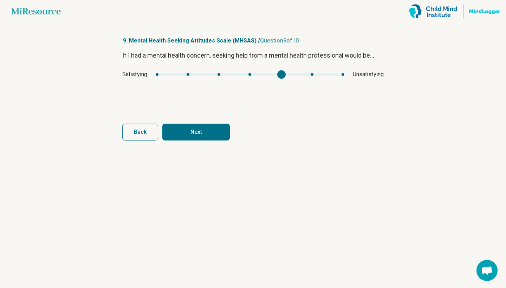
type input "*"
click at [219, 73] on div "mhsas8" at bounding box center [250, 74] width 189 height 3
click at [198, 126] on button "Next" at bounding box center [195, 132] width 67 height 17
click at [217, 74] on div "mhsas9" at bounding box center [250, 74] width 191 height 3
click at [191, 129] on button "Next survey" at bounding box center [195, 132] width 67 height 17
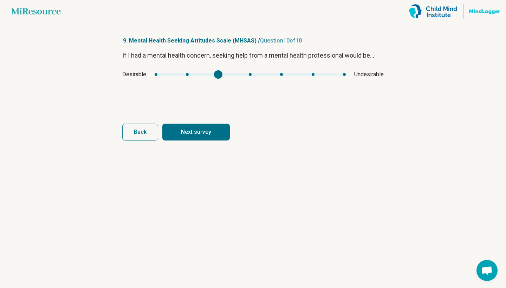
type input "*"
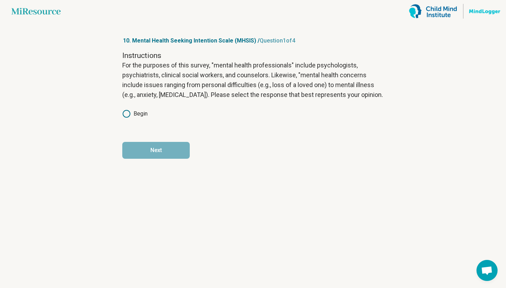
click at [139, 113] on label "Begin" at bounding box center [134, 114] width 25 height 8
click at [156, 148] on button "Next" at bounding box center [155, 150] width 67 height 17
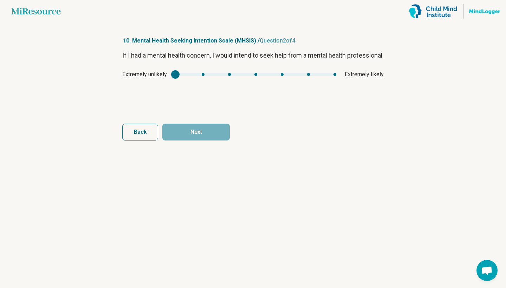
type input "*"
click at [200, 76] on div "mhsis1" at bounding box center [255, 74] width 161 height 3
click at [192, 139] on button "Next" at bounding box center [195, 132] width 67 height 17
click at [198, 72] on div "Definitely false Definitely true" at bounding box center [252, 74] width 261 height 8
type input "*"
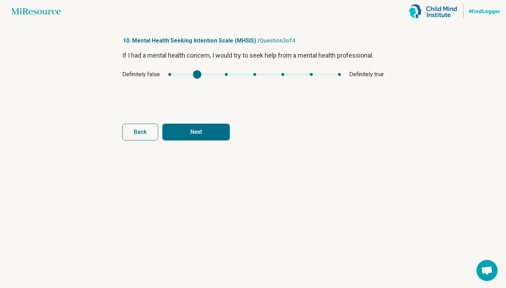
click at [199, 73] on div "mhsis2" at bounding box center [254, 74] width 172 height 3
click at [189, 133] on button "Next" at bounding box center [195, 132] width 67 height 17
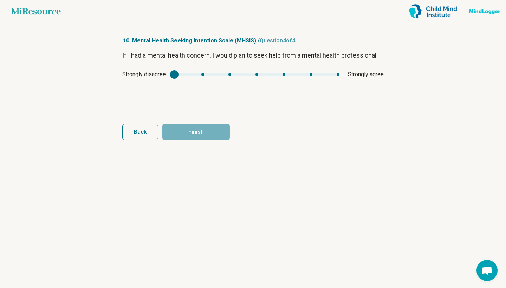
click at [207, 74] on div "mhsis3" at bounding box center [256, 74] width 165 height 3
click at [202, 129] on button "Finish" at bounding box center [195, 132] width 67 height 17
type input "*"
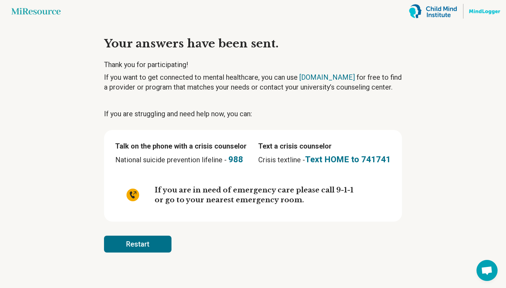
scroll to position [0, 0]
click at [161, 237] on button "Restart" at bounding box center [137, 244] width 67 height 17
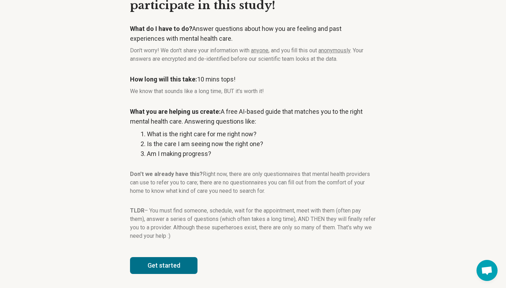
scroll to position [53, 0]
click at [152, 279] on article "Thank you for volunteering to participate in this study! What do I have to do? …" at bounding box center [253, 129] width 268 height 319
click at [155, 267] on button "Get started" at bounding box center [163, 265] width 67 height 17
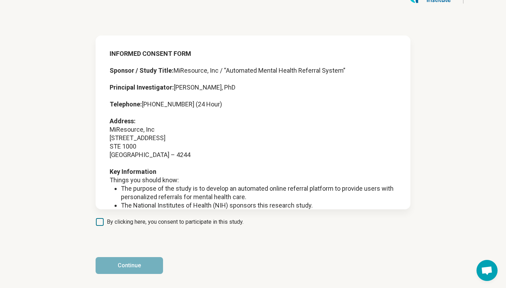
scroll to position [15, 0]
click at [144, 220] on span "By clicking here, you consent to participate in this study." at bounding box center [175, 222] width 137 height 8
click at [133, 264] on button "Continue" at bounding box center [129, 265] width 67 height 17
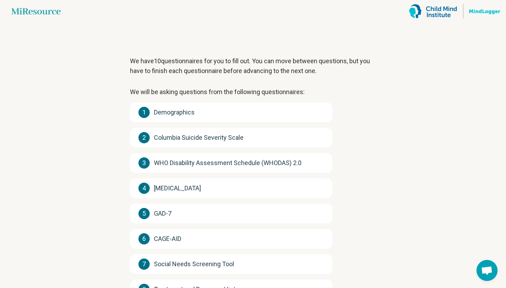
scroll to position [0, 0]
